Goal: Use online tool/utility: Utilize a website feature to perform a specific function

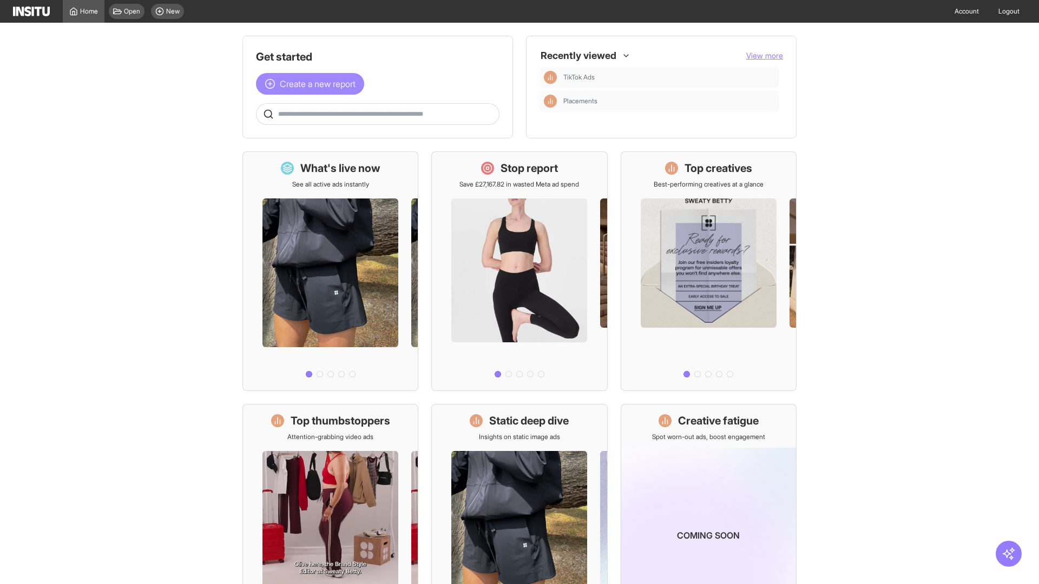
click at [313, 84] on span "Create a new report" at bounding box center [318, 83] width 76 height 13
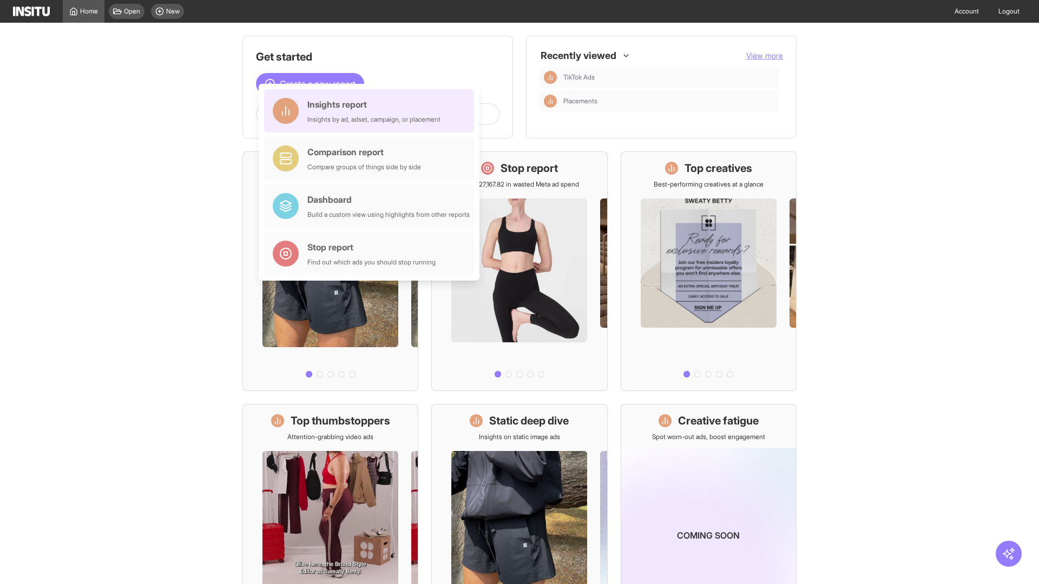
click at [372, 111] on div "Insights report Insights by ad, adset, campaign, or placement" at bounding box center [373, 111] width 133 height 26
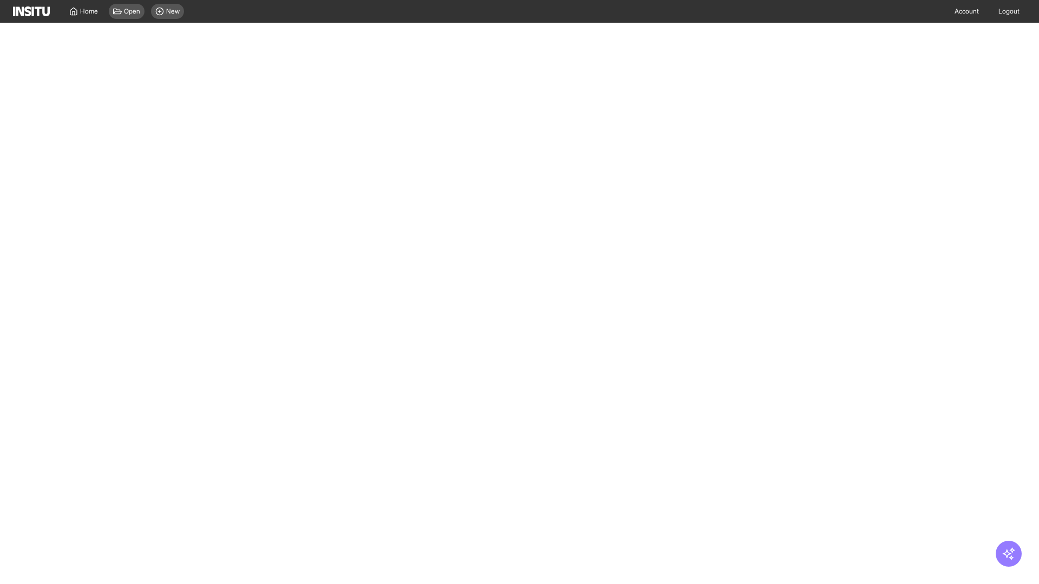
select select "**"
